Goal: Task Accomplishment & Management: Manage account settings

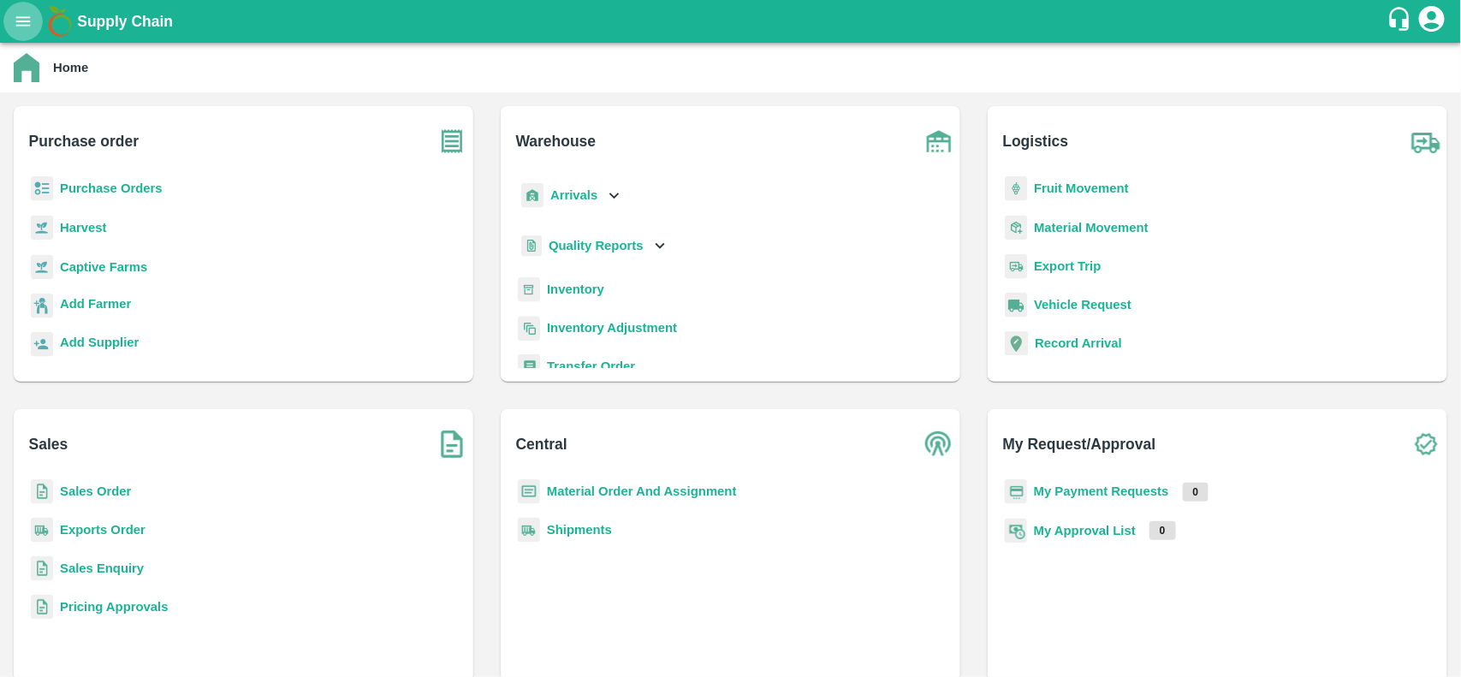
click at [24, 20] on icon "open drawer" at bounding box center [23, 21] width 19 height 19
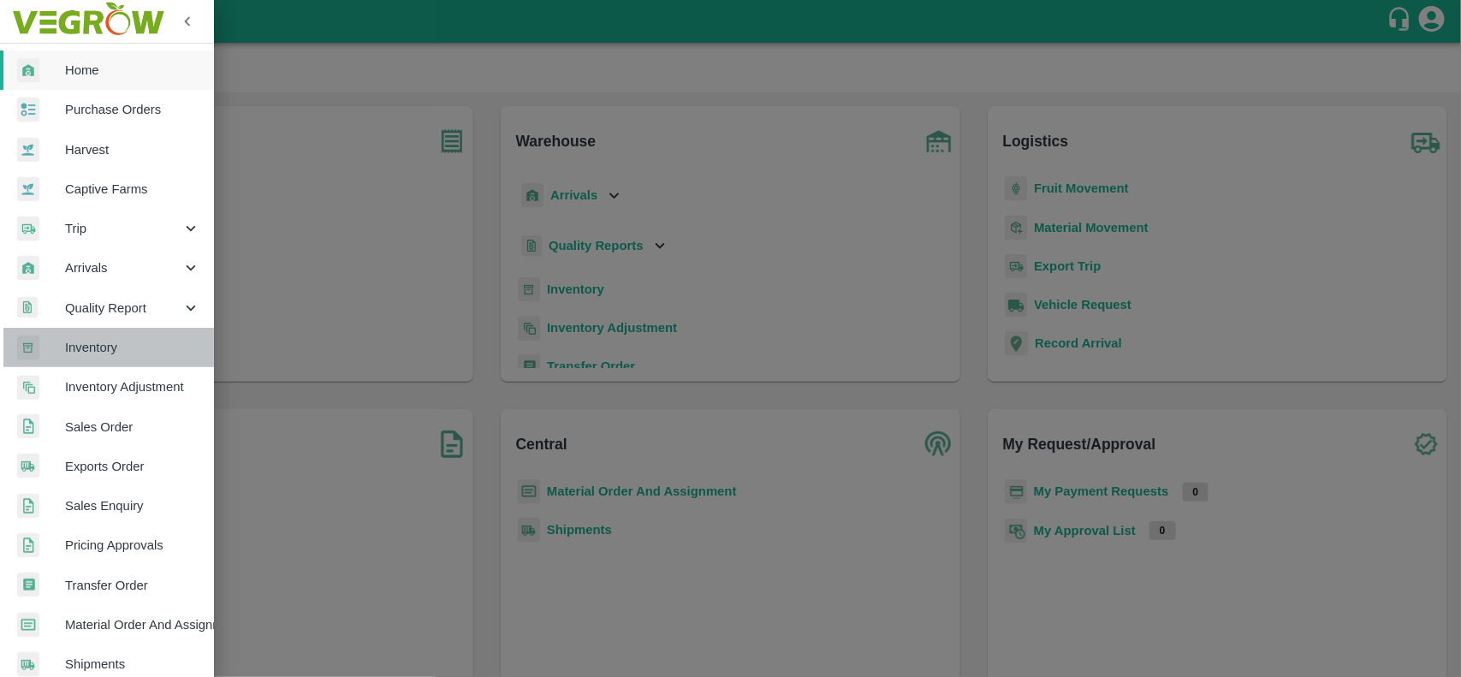
click at [122, 349] on span "Inventory" at bounding box center [132, 347] width 135 height 19
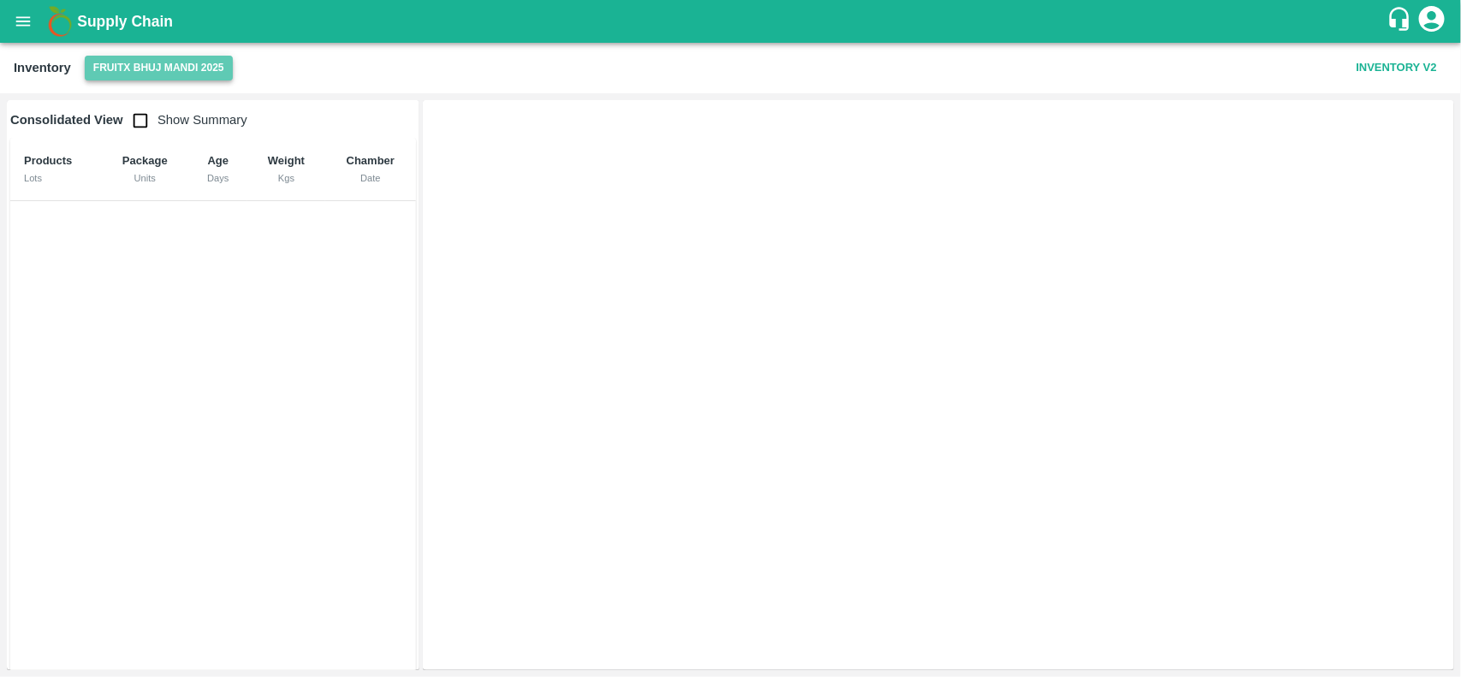
click at [167, 70] on button "FruitX Bhuj Mandi 2025" at bounding box center [159, 68] width 148 height 25
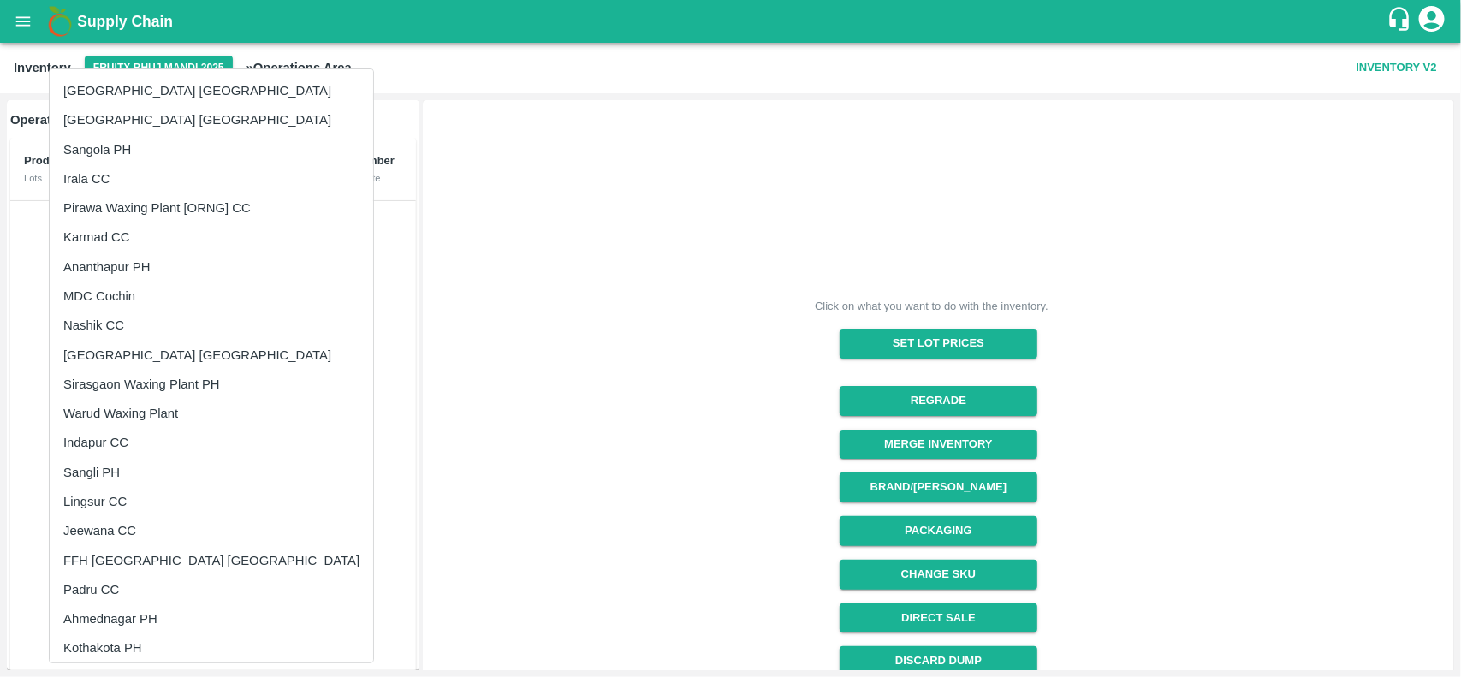
scroll to position [546, 0]
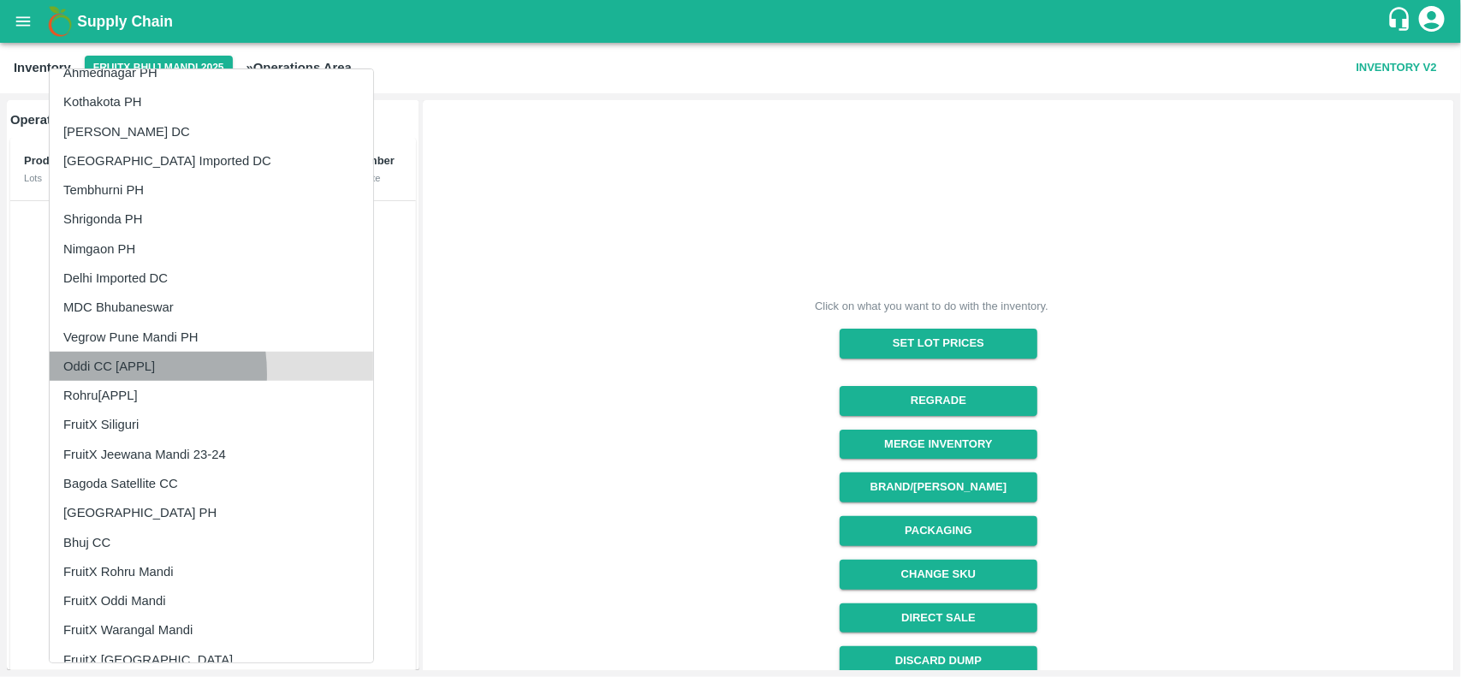
click at [90, 373] on li "Oddi CC [APPL]" at bounding box center [212, 366] width 324 height 29
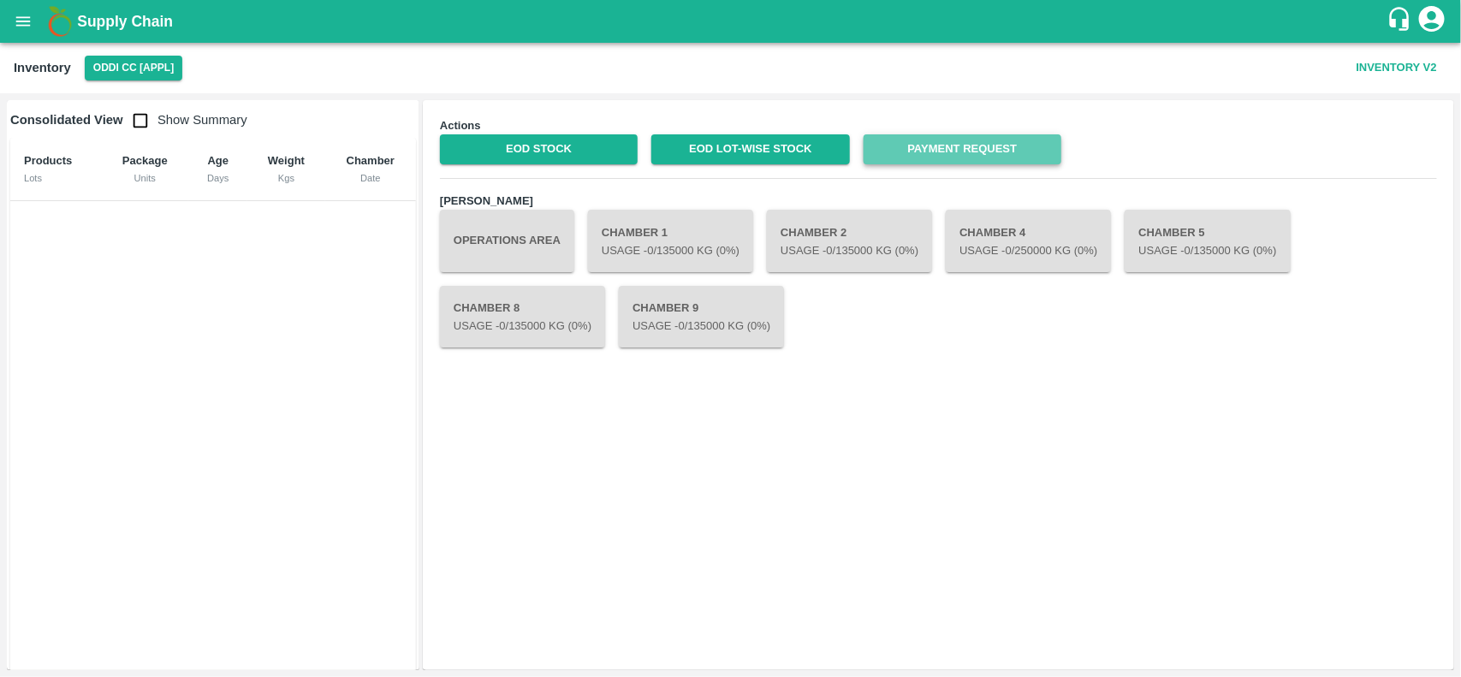
click at [927, 141] on link "Payment Request" at bounding box center [963, 149] width 198 height 30
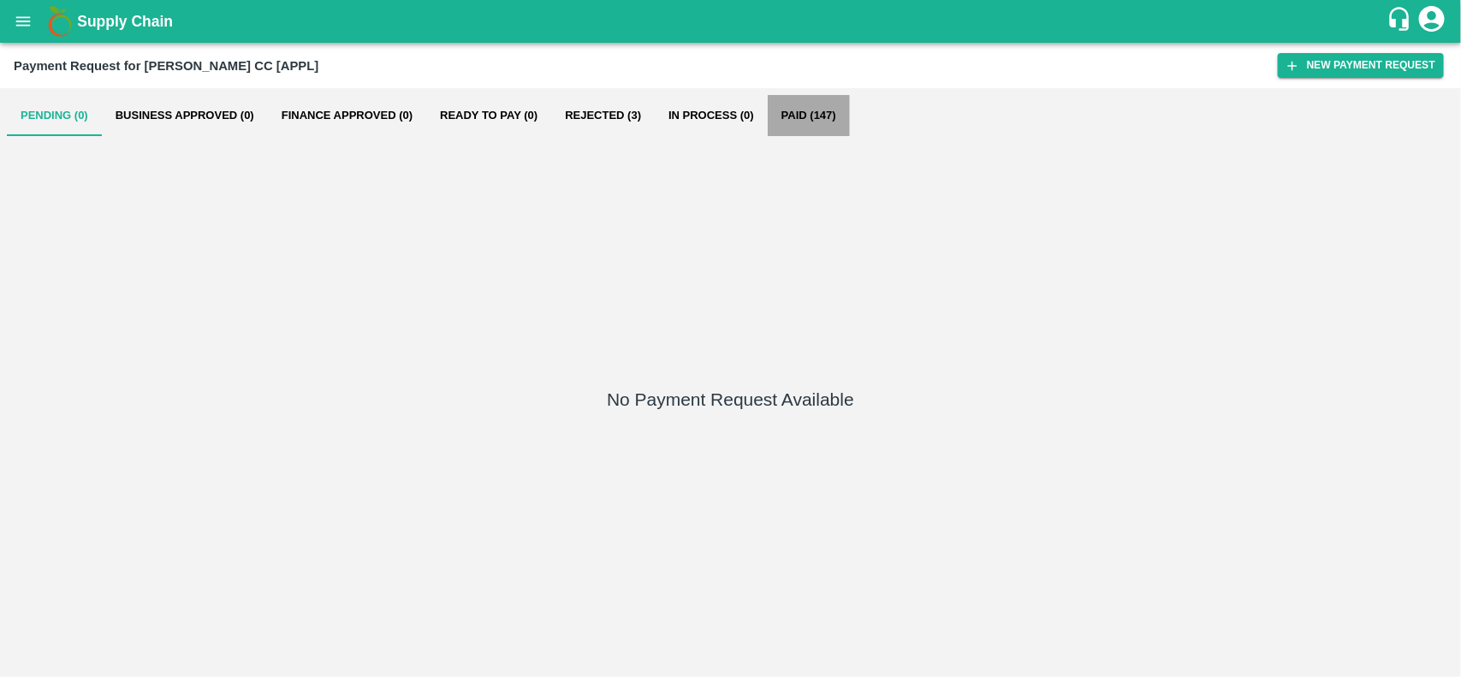
click at [801, 116] on button "Paid (147)" at bounding box center [809, 115] width 82 height 41
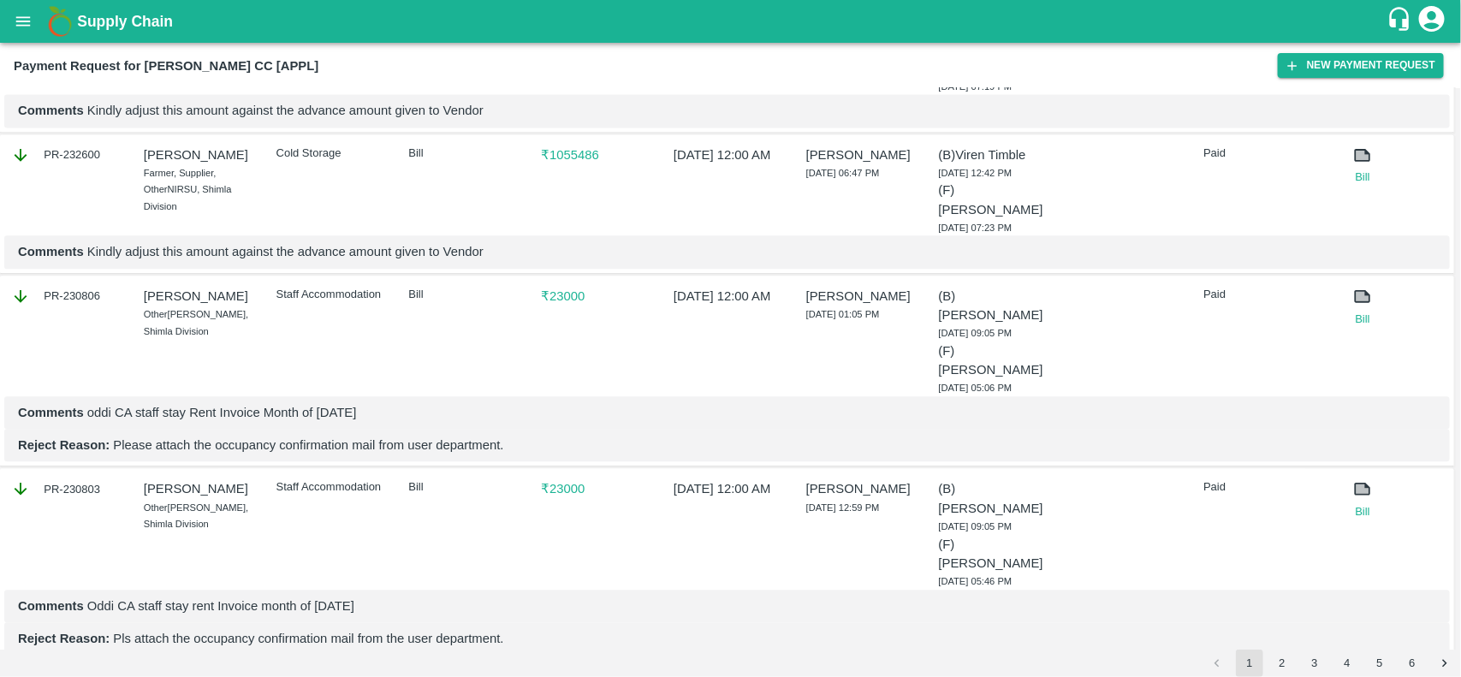
scroll to position [1773, 0]
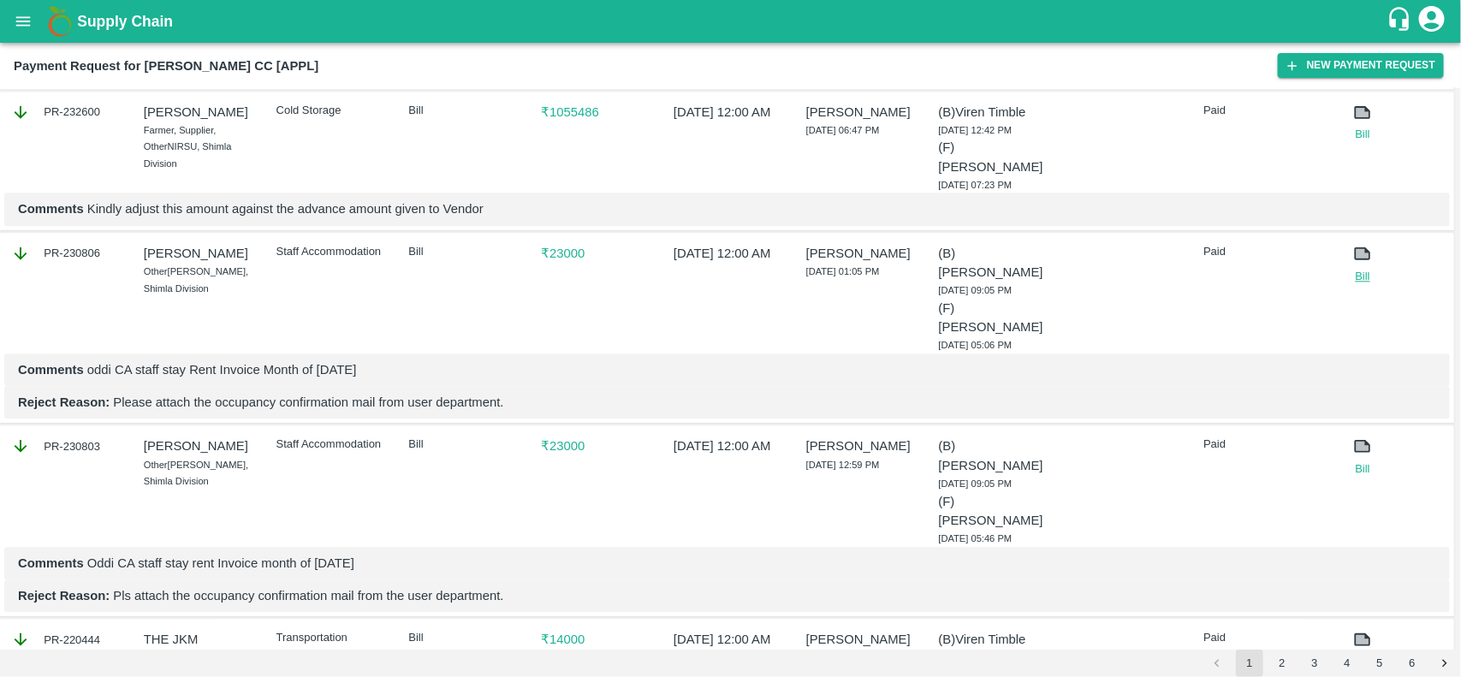
click at [1359, 268] on link "Bill" at bounding box center [1362, 276] width 53 height 17
